Goal: Find contact information: Find contact information

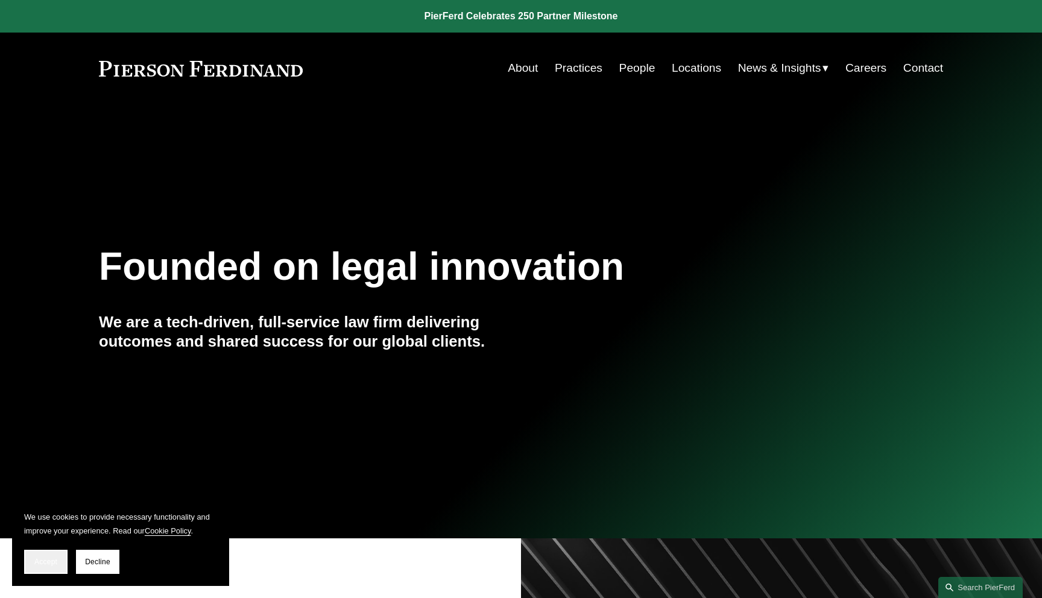
click at [48, 559] on span "Accept" at bounding box center [45, 562] width 23 height 8
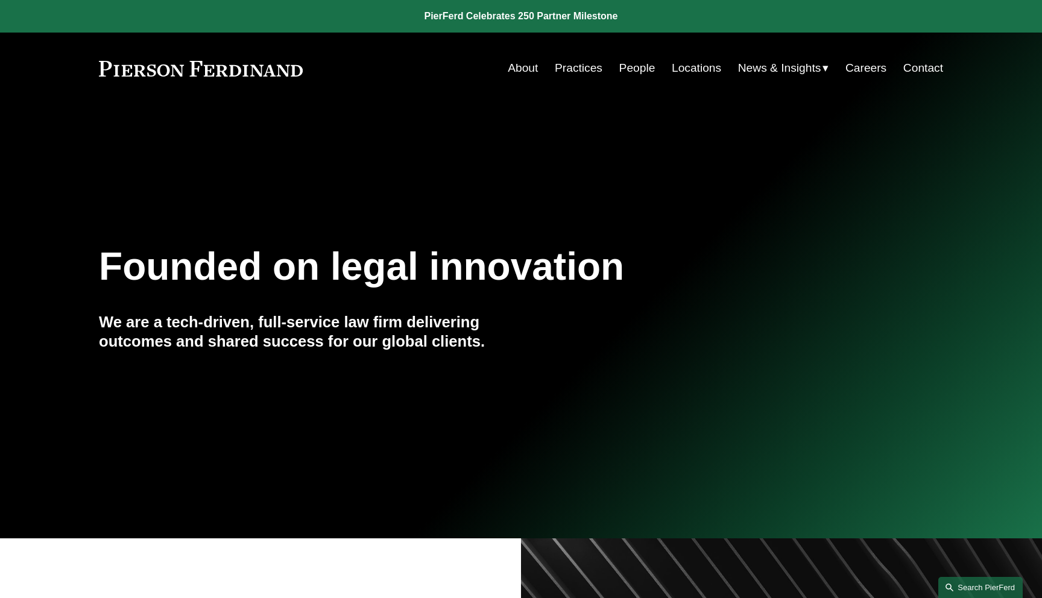
click at [959, 579] on link "Search this site" at bounding box center [980, 587] width 84 height 21
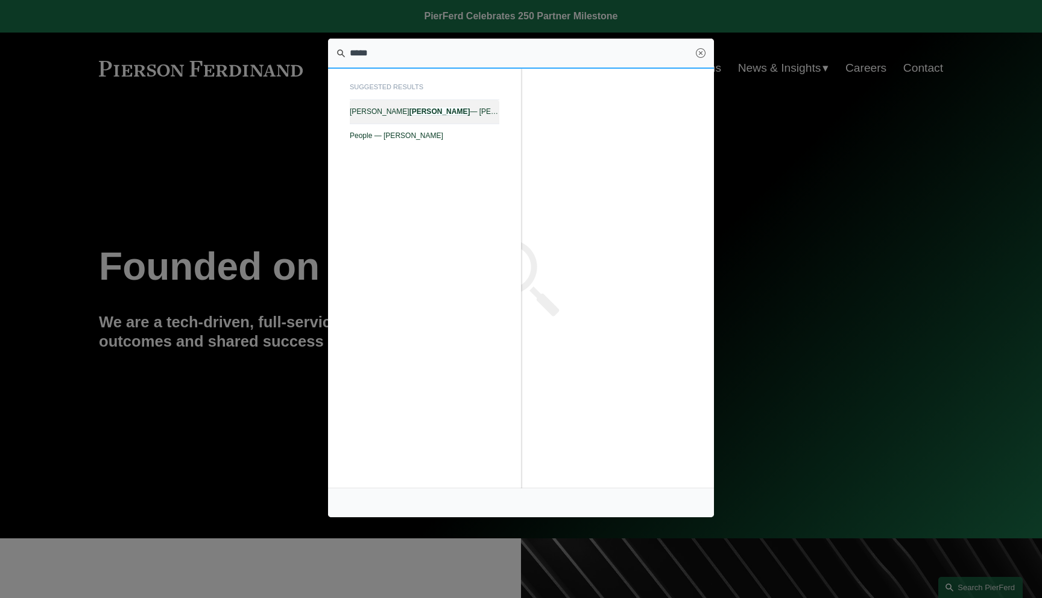
click at [464, 110] on span "William J. Akins — Pierson Ferdinand LLP" at bounding box center [425, 111] width 150 height 8
type input "*****"
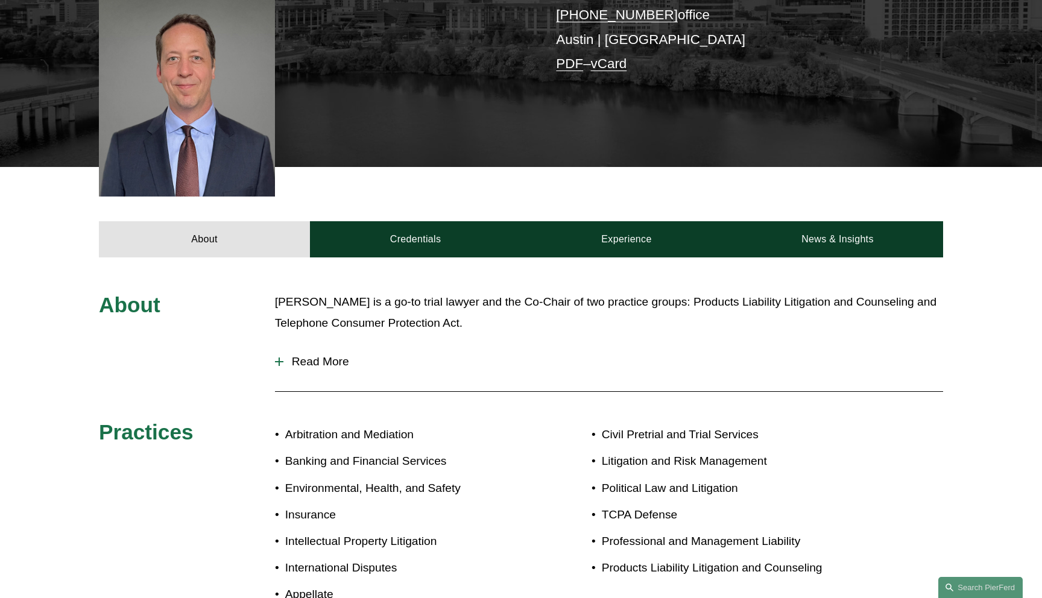
scroll to position [354, 0]
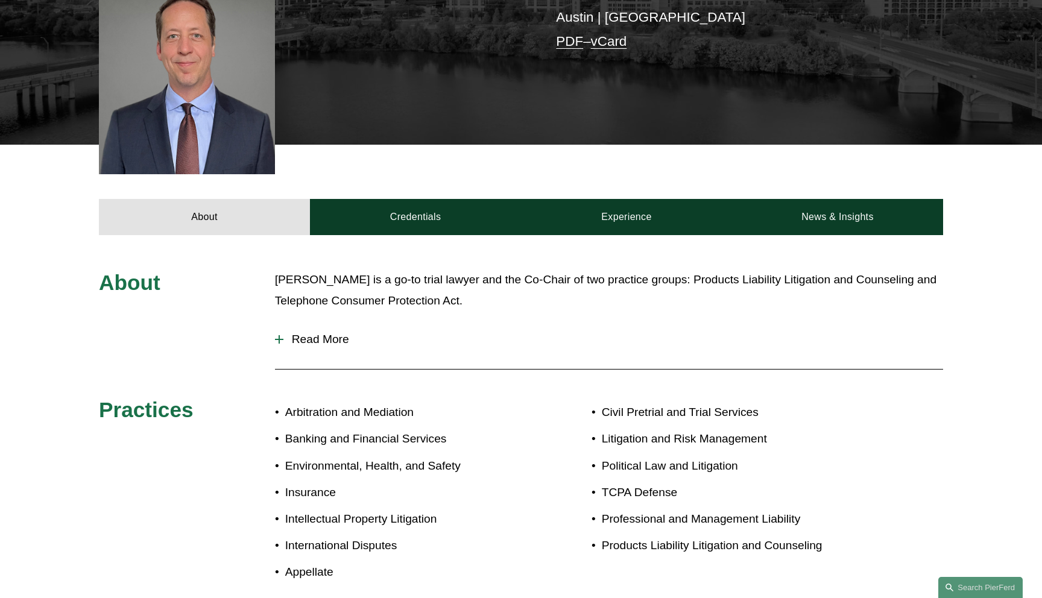
click at [306, 330] on button "Read More" at bounding box center [609, 339] width 668 height 31
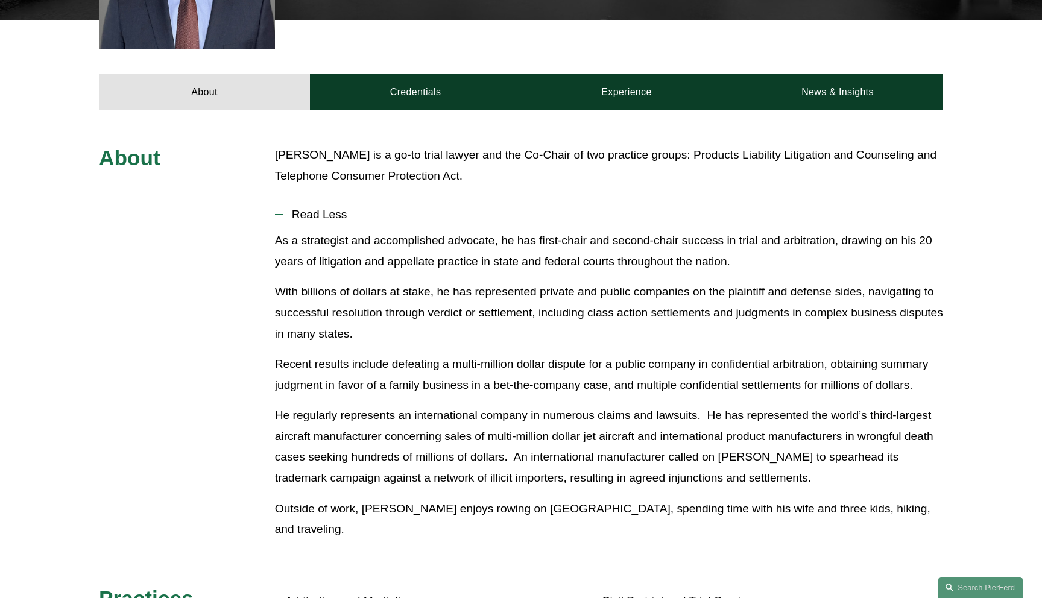
scroll to position [456, 0]
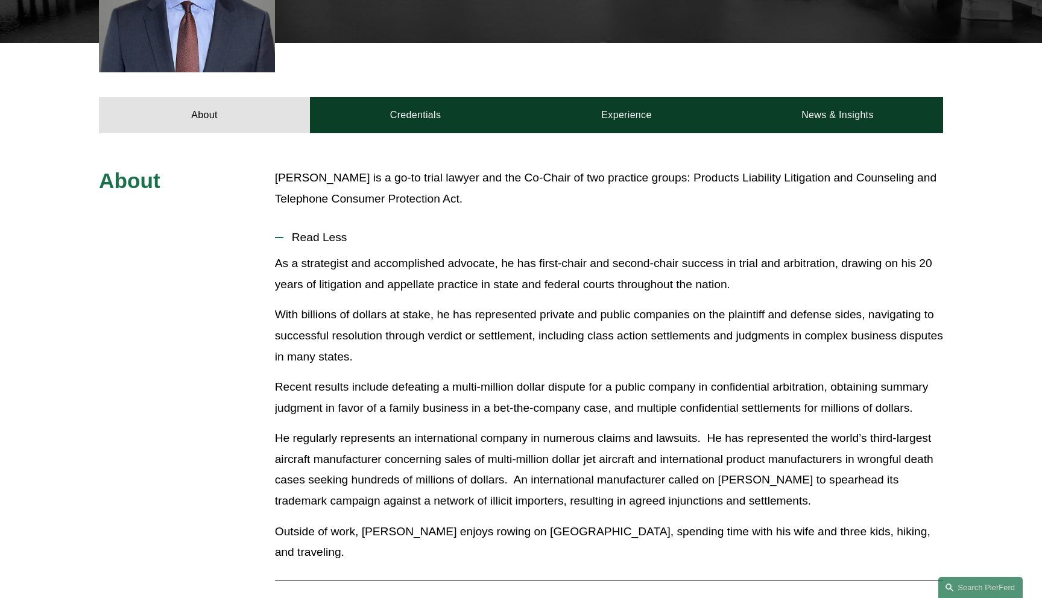
click at [326, 231] on span "Read Less" at bounding box center [613, 237] width 660 height 13
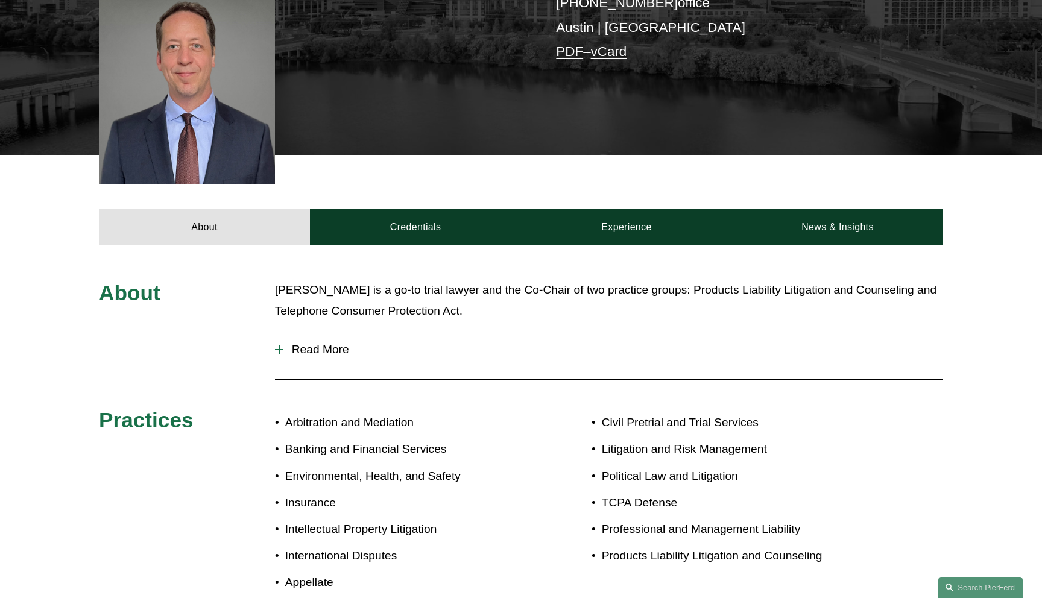
scroll to position [327, 0]
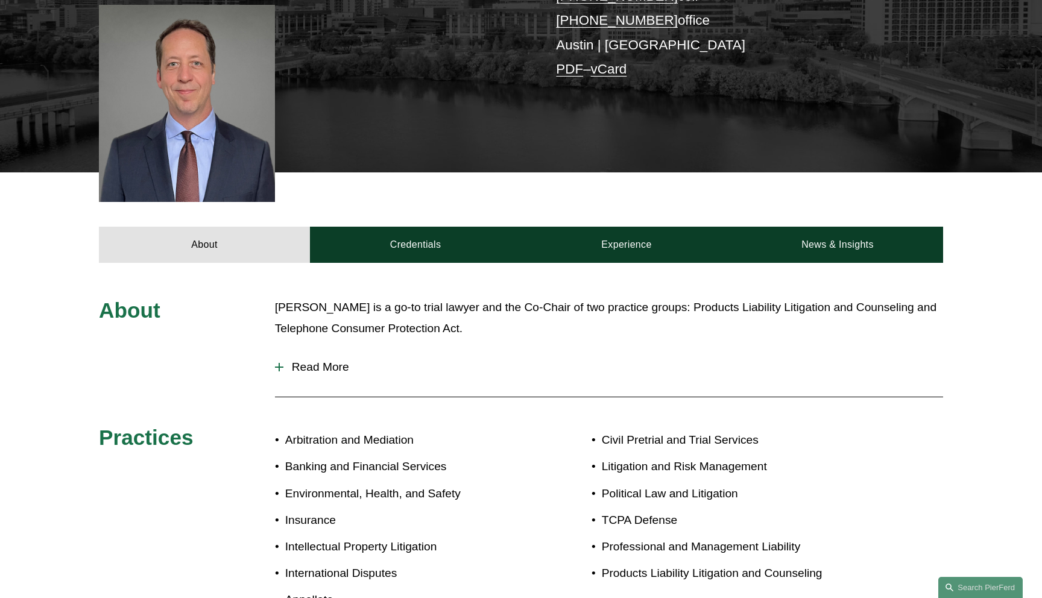
click at [432, 227] on link "Credentials" at bounding box center [415, 245] width 211 height 36
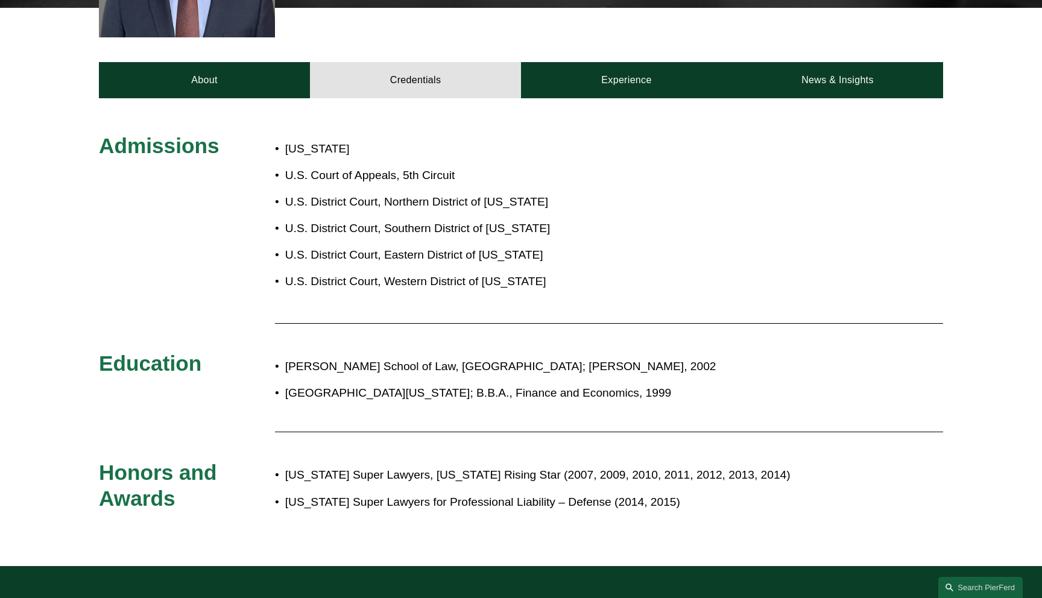
scroll to position [487, 0]
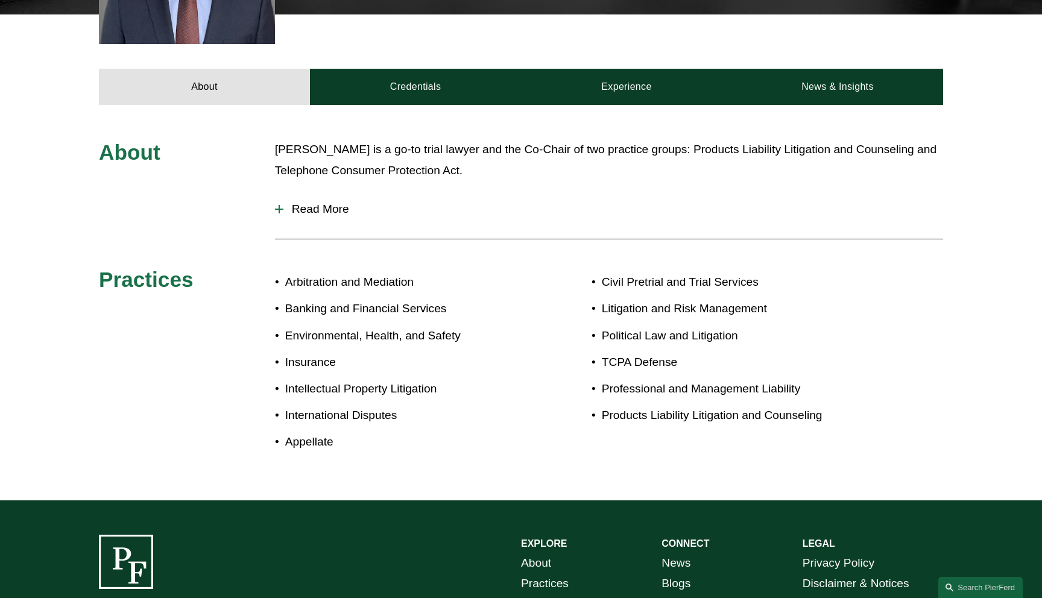
scroll to position [487, 0]
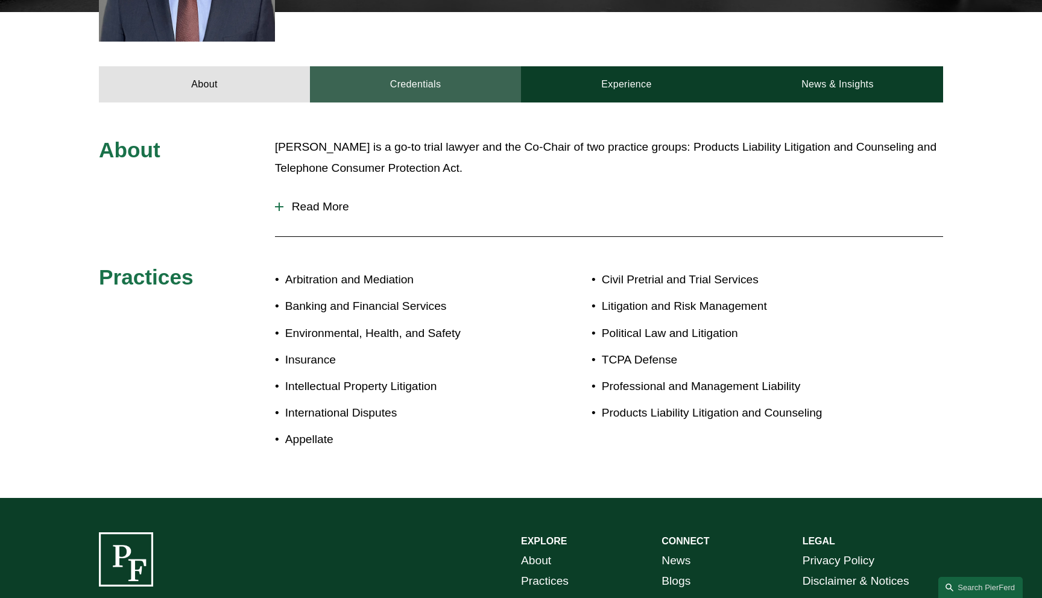
click at [408, 73] on link "Credentials" at bounding box center [415, 84] width 211 height 36
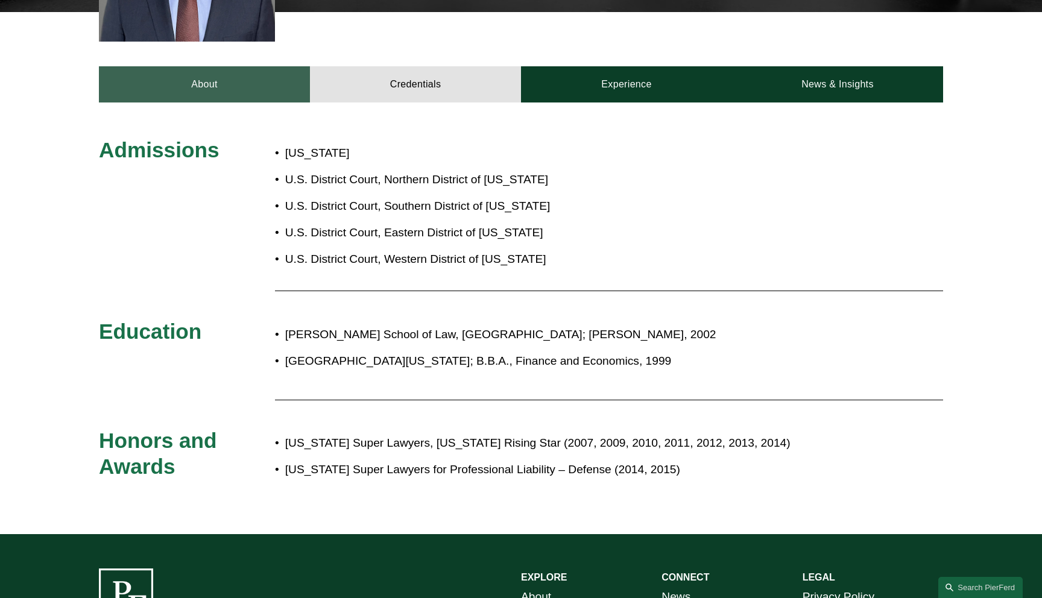
click at [272, 75] on link "About" at bounding box center [204, 84] width 211 height 36
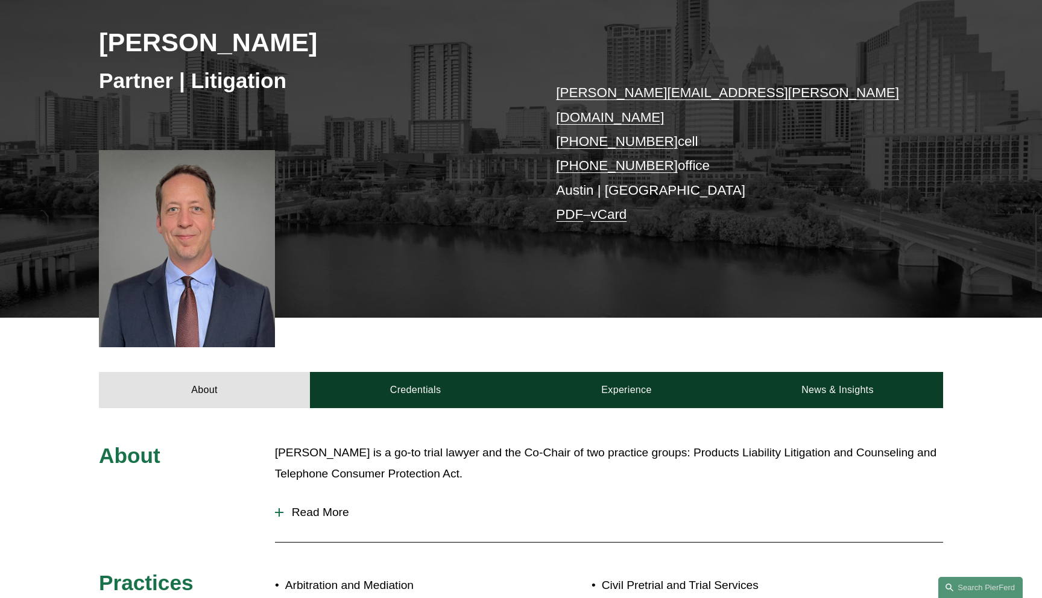
scroll to position [0, 0]
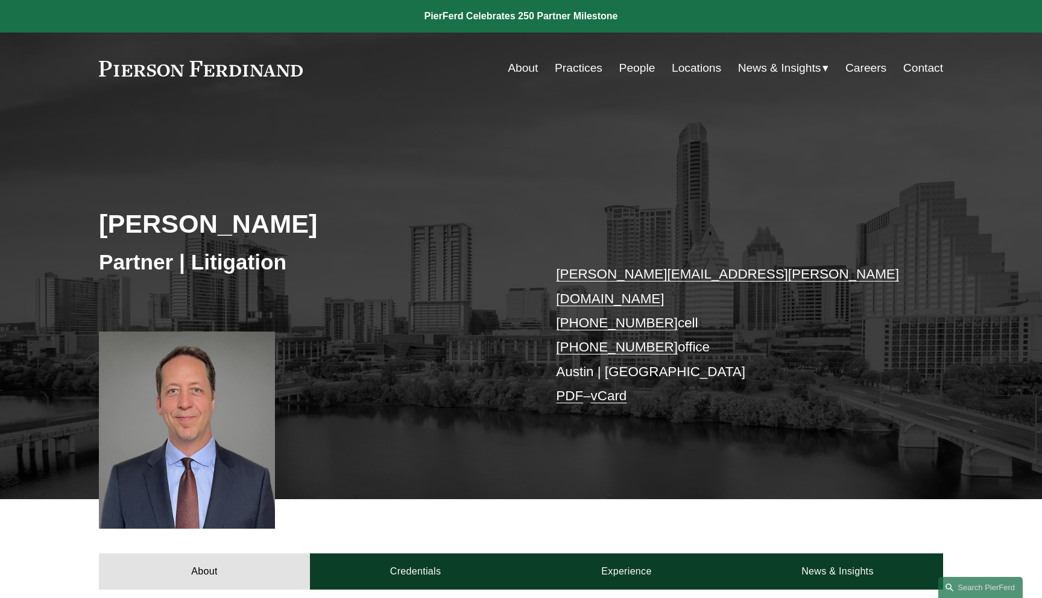
click at [568, 388] on link "PDF" at bounding box center [569, 395] width 27 height 15
click at [965, 596] on link "Search this site" at bounding box center [980, 587] width 84 height 21
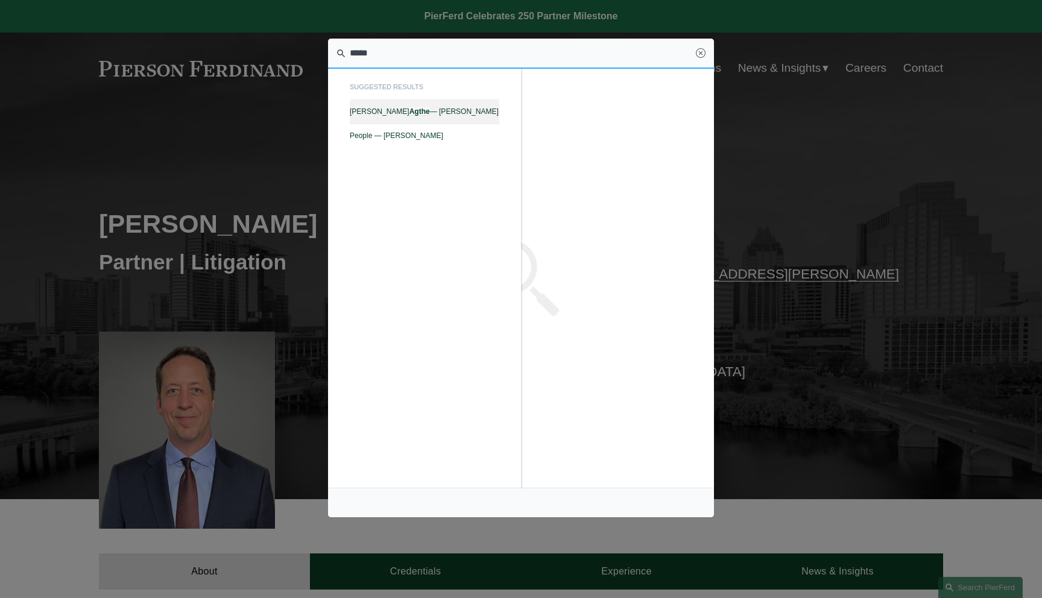
click at [485, 112] on span "Scott A. Agthe — Pierson Ferdinand LLP" at bounding box center [425, 111] width 150 height 8
type input "*****"
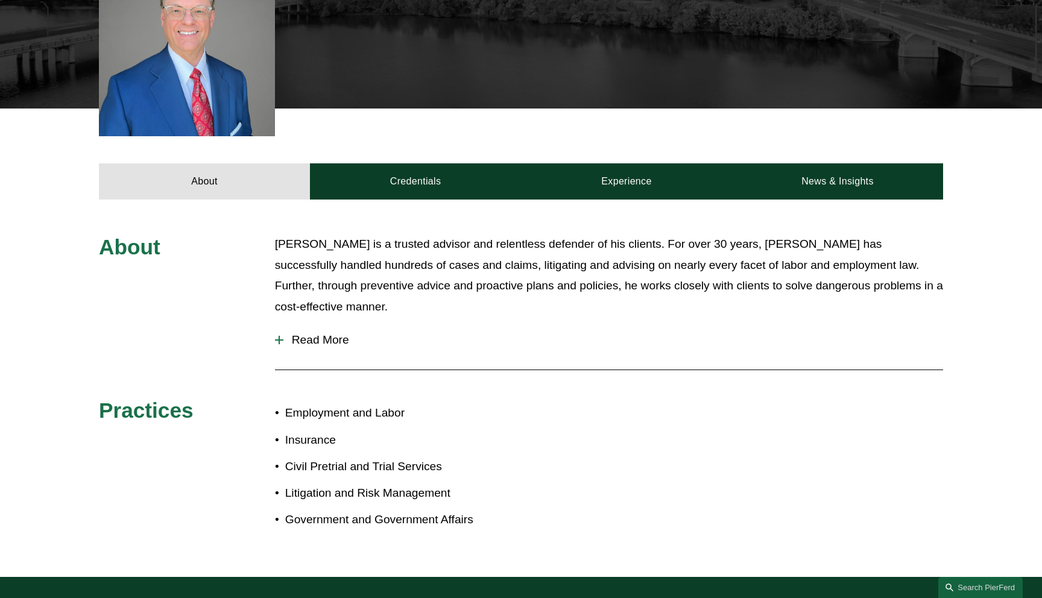
scroll to position [443, 0]
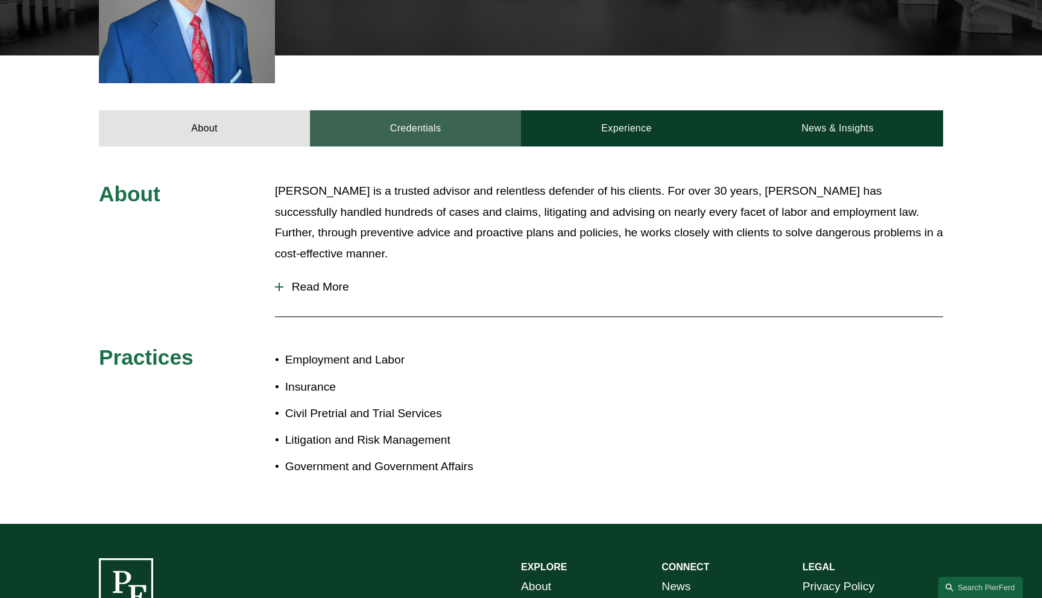
click at [433, 120] on link "Credentials" at bounding box center [415, 128] width 211 height 36
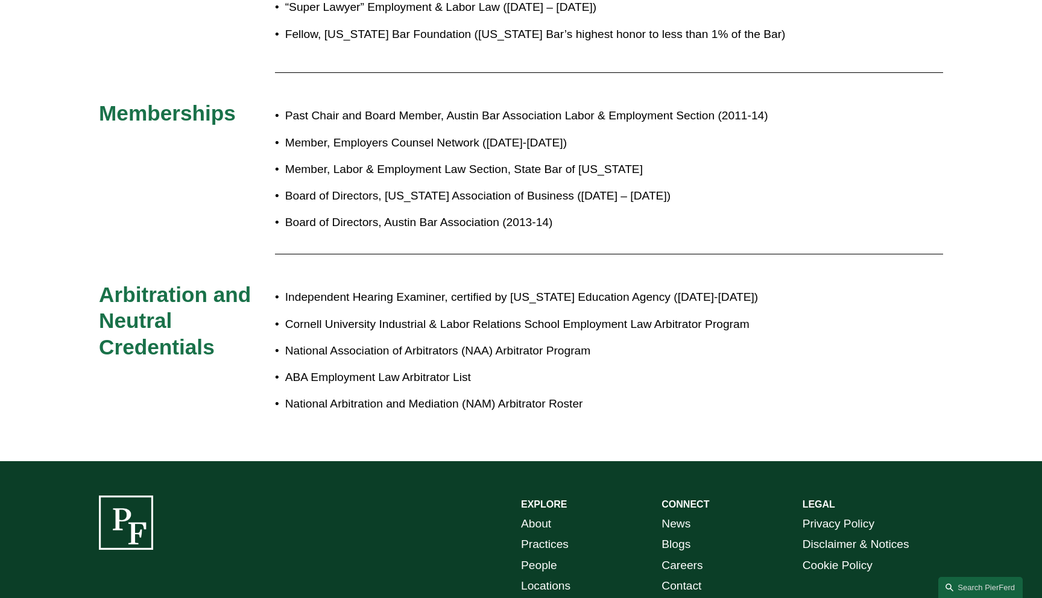
scroll to position [1114, 0]
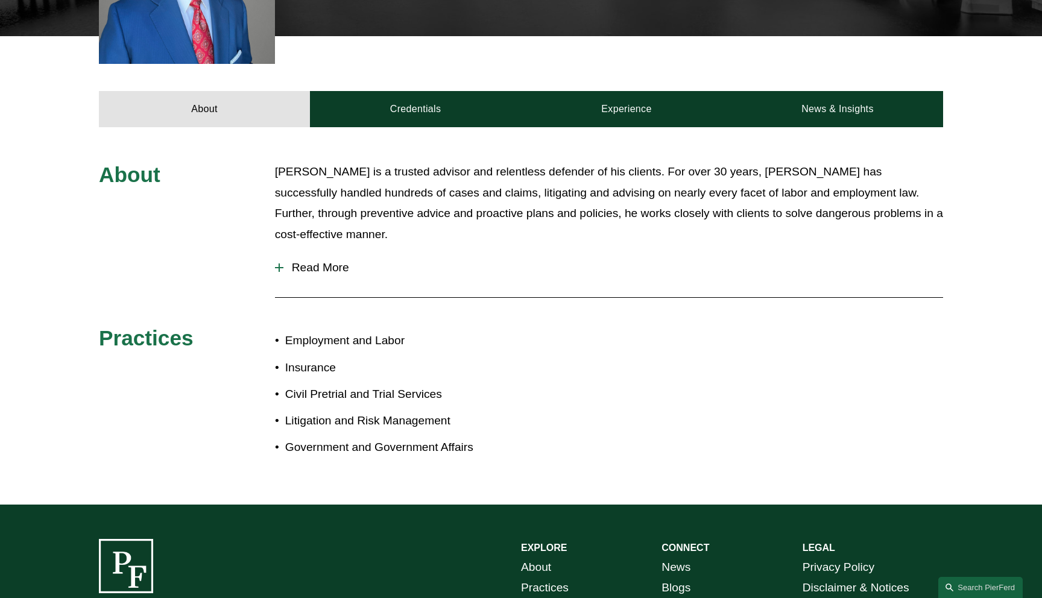
scroll to position [418, 0]
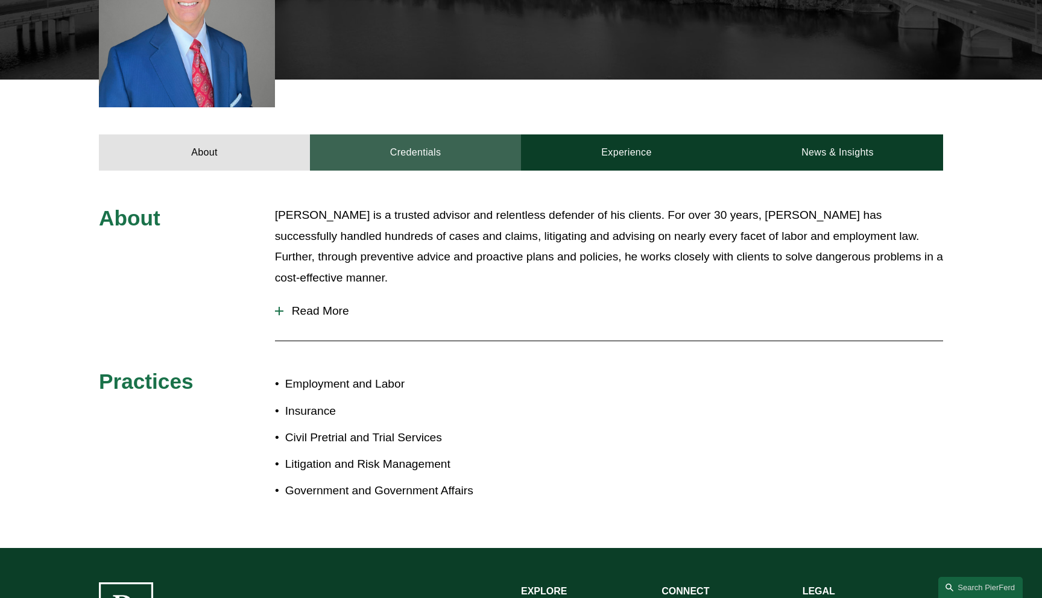
click at [460, 153] on link "Credentials" at bounding box center [415, 152] width 211 height 36
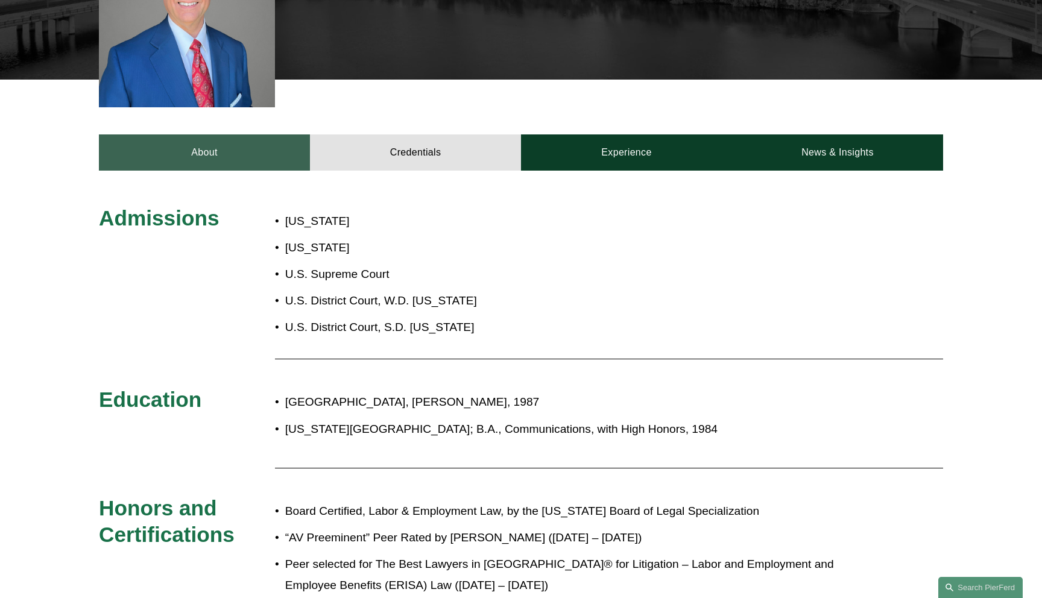
click at [239, 157] on link "About" at bounding box center [204, 152] width 211 height 36
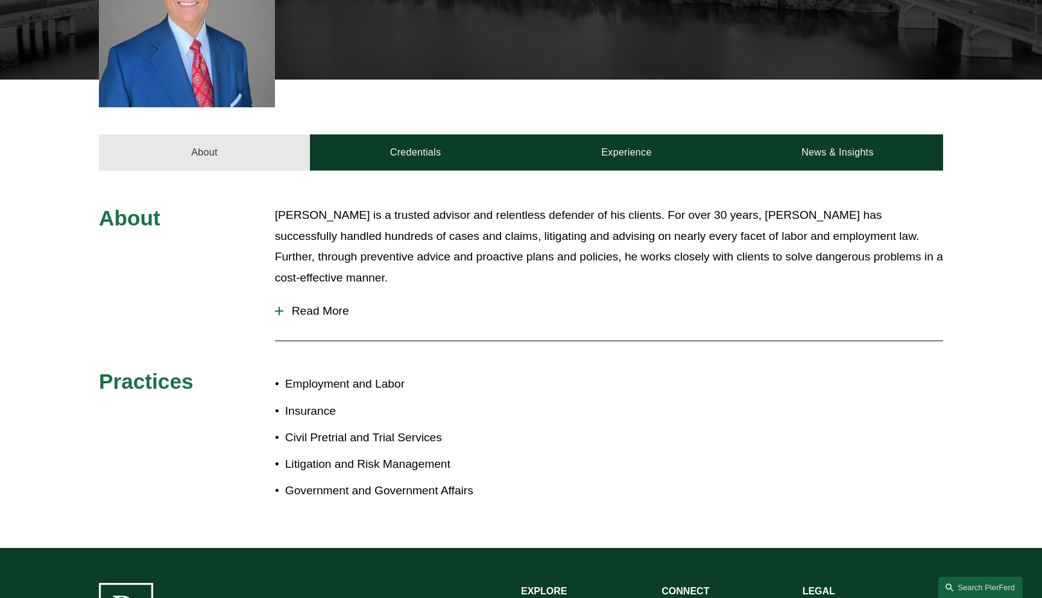
scroll to position [0, 0]
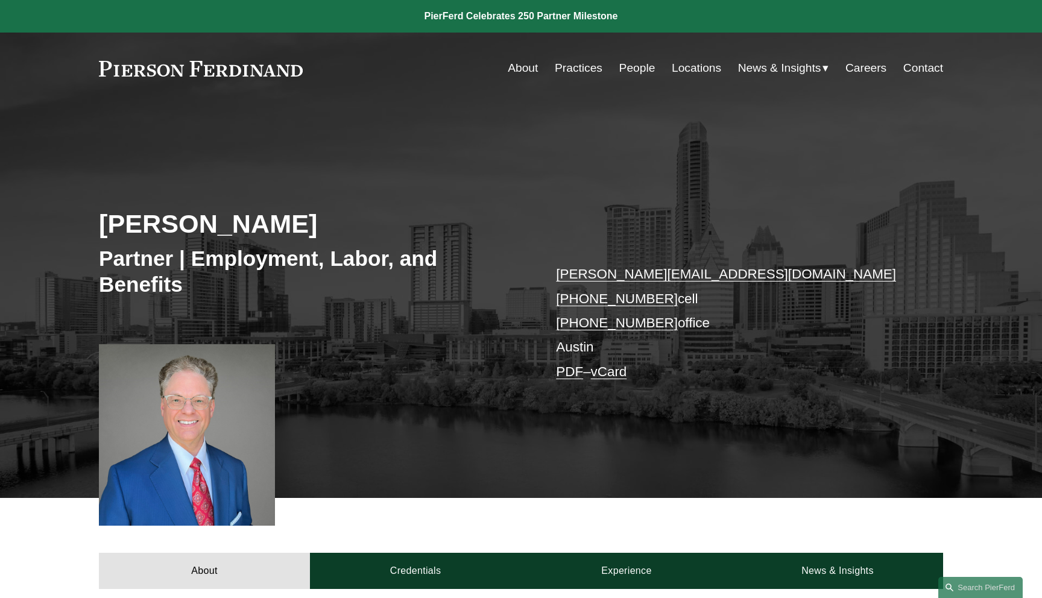
click at [569, 369] on link "PDF" at bounding box center [569, 371] width 27 height 15
click at [567, 372] on link "PDF" at bounding box center [569, 371] width 27 height 15
